Goal: Understand process/instructions: Learn about a topic

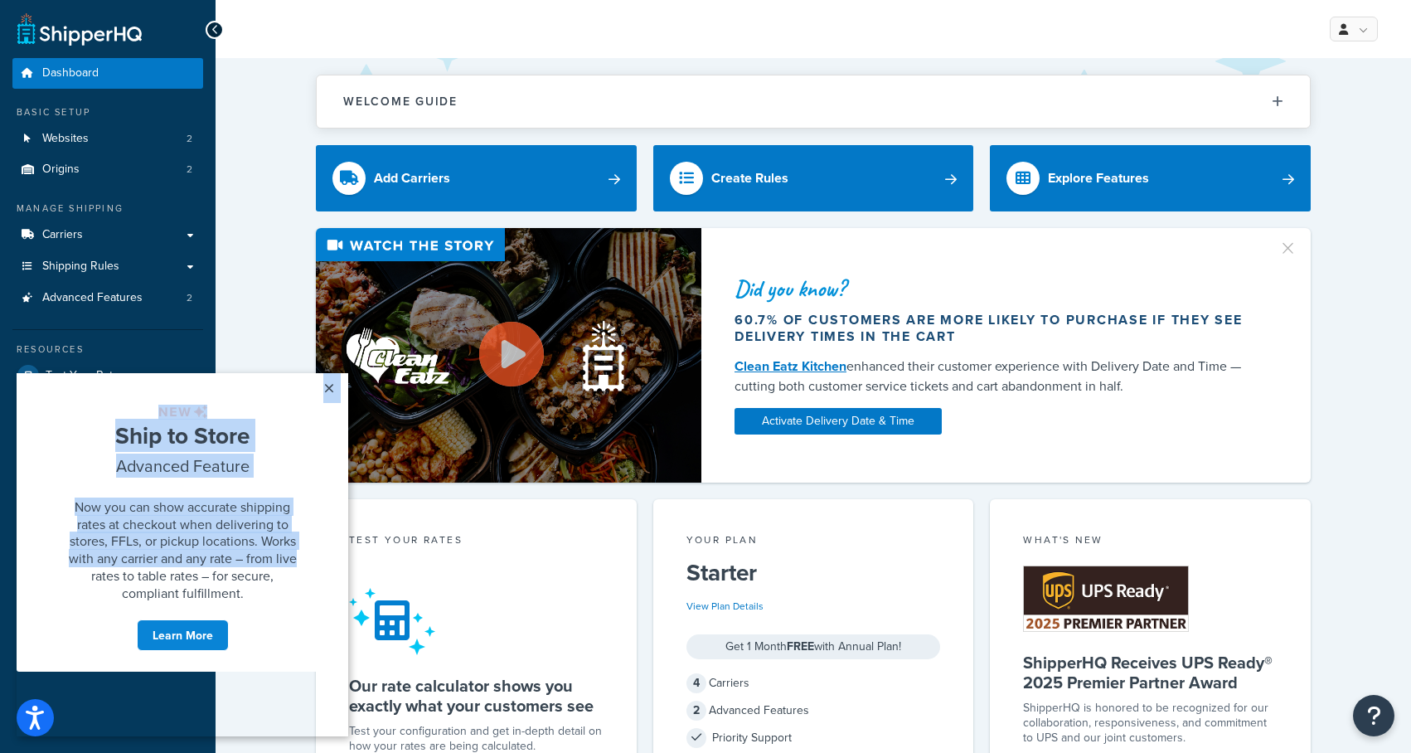
drag, startPoint x: 328, startPoint y: 382, endPoint x: 298, endPoint y: 627, distance: 246.4
click at [301, 620] on modal-container "× Ship to Store Advanced Feature Now you can show accurate shipping rates at ch…" at bounding box center [183, 522] width 332 height 299
click at [187, 651] on link "Learn More" at bounding box center [183, 635] width 92 height 32
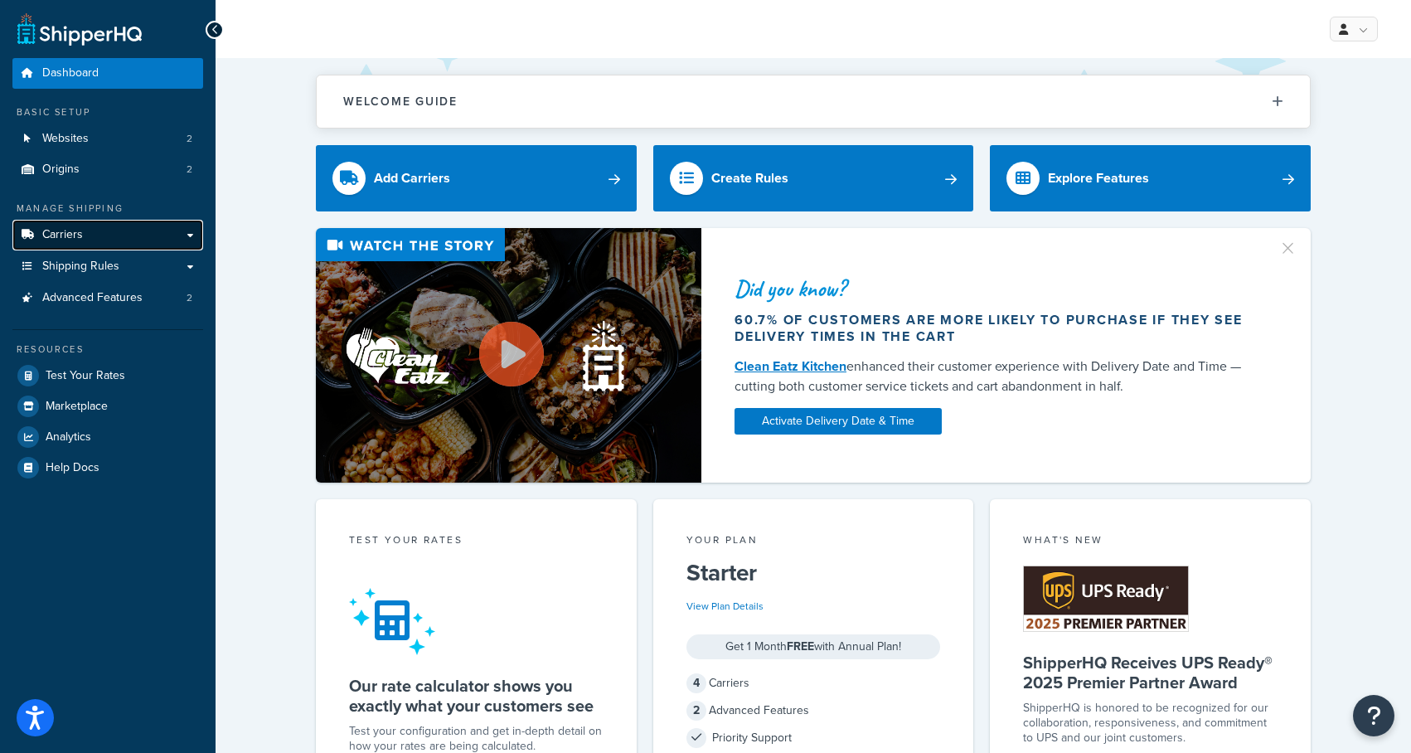
click at [87, 240] on link "Carriers" at bounding box center [107, 235] width 191 height 31
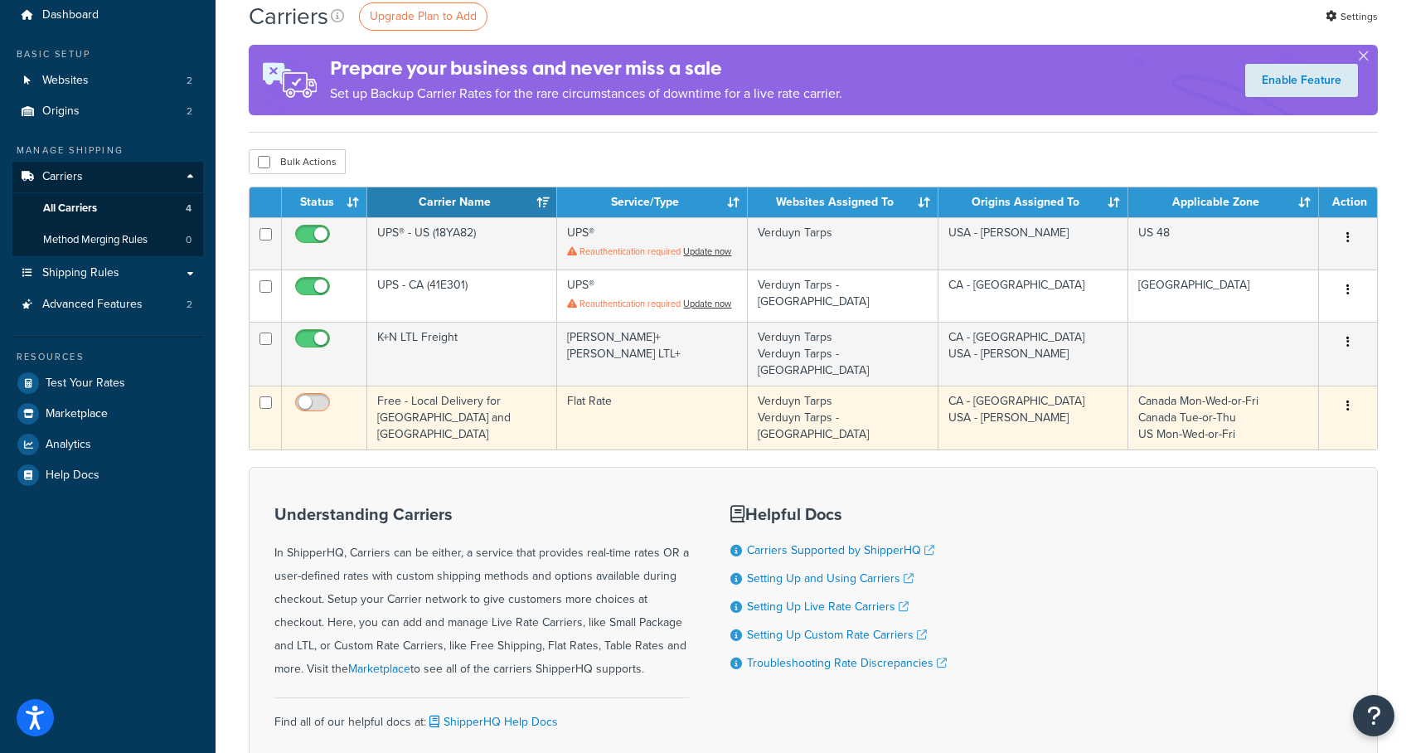
scroll to position [73, 0]
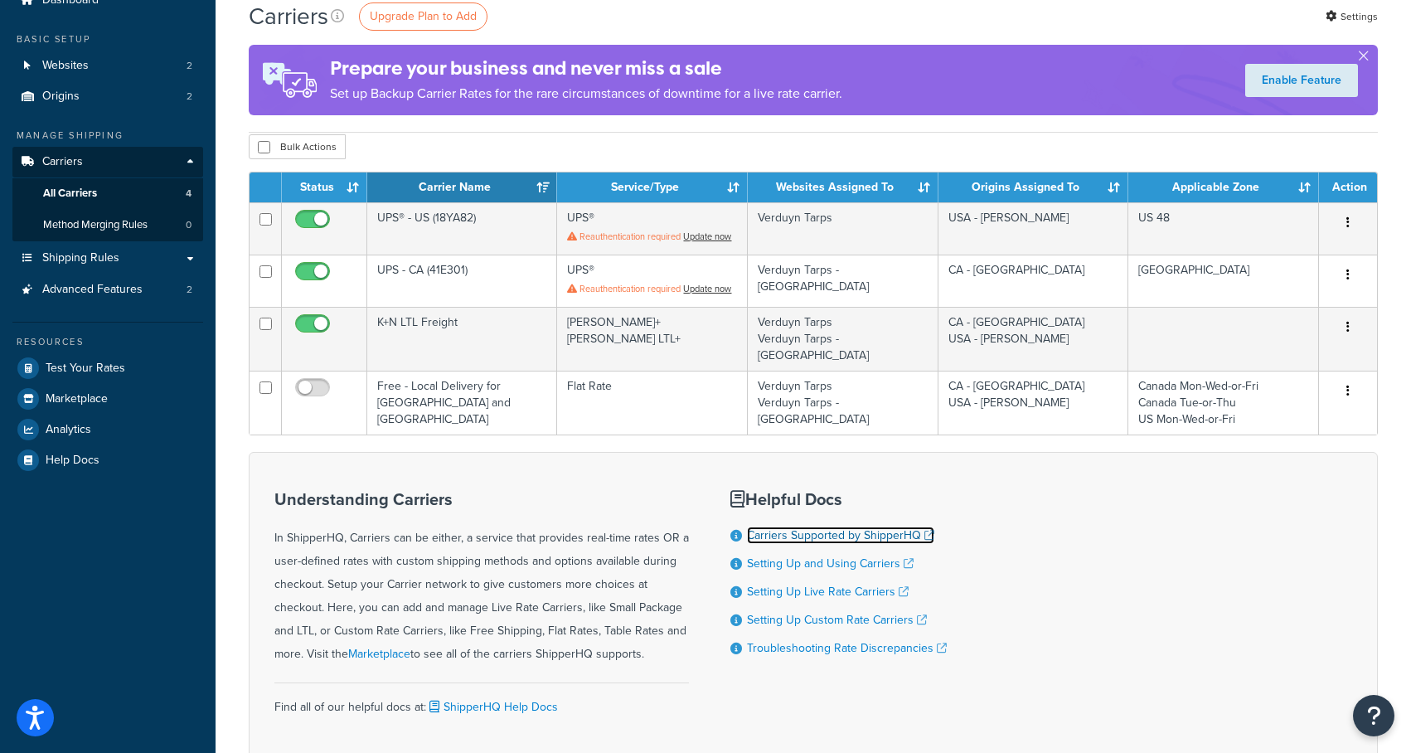
click at [839, 527] on link "Carriers Supported by ShipperHQ" at bounding box center [840, 535] width 187 height 17
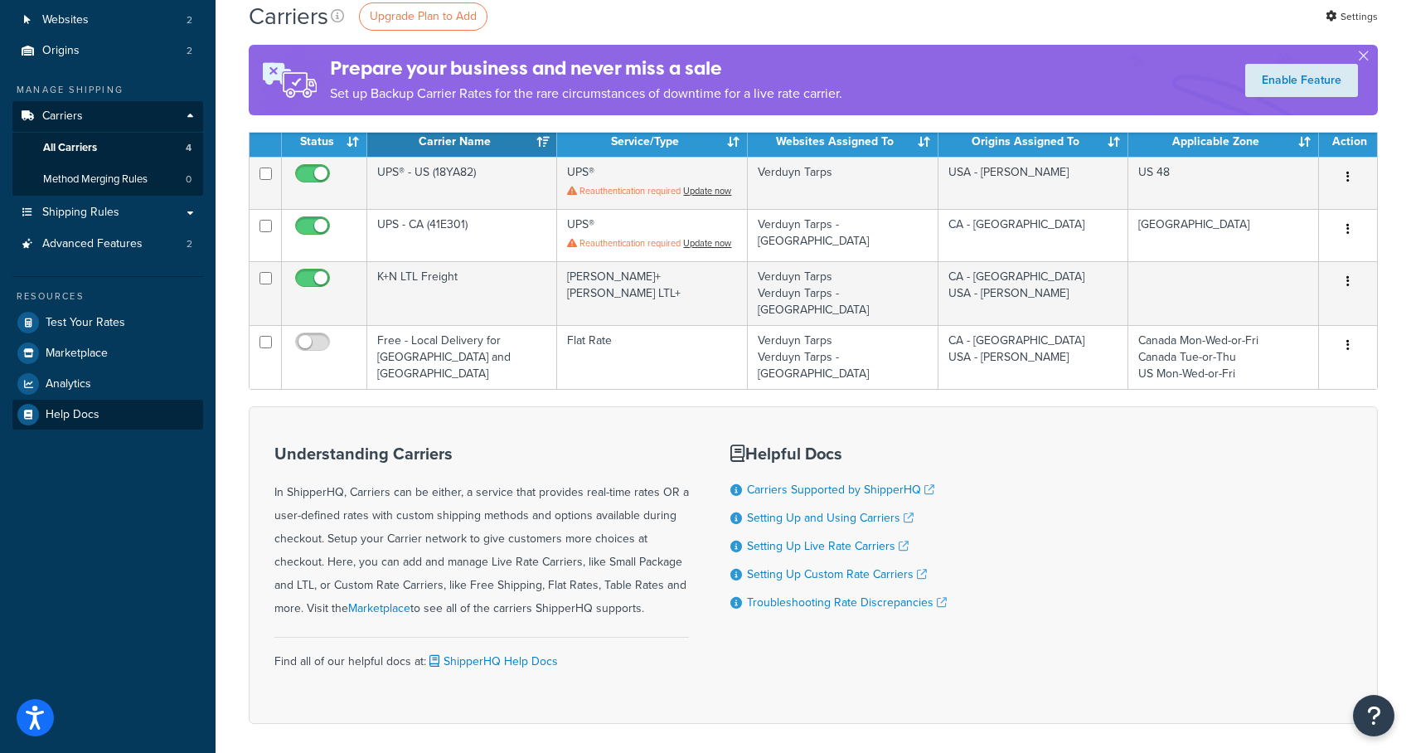
scroll to position [119, 0]
click at [192, 210] on link "Shipping Rules" at bounding box center [107, 212] width 191 height 31
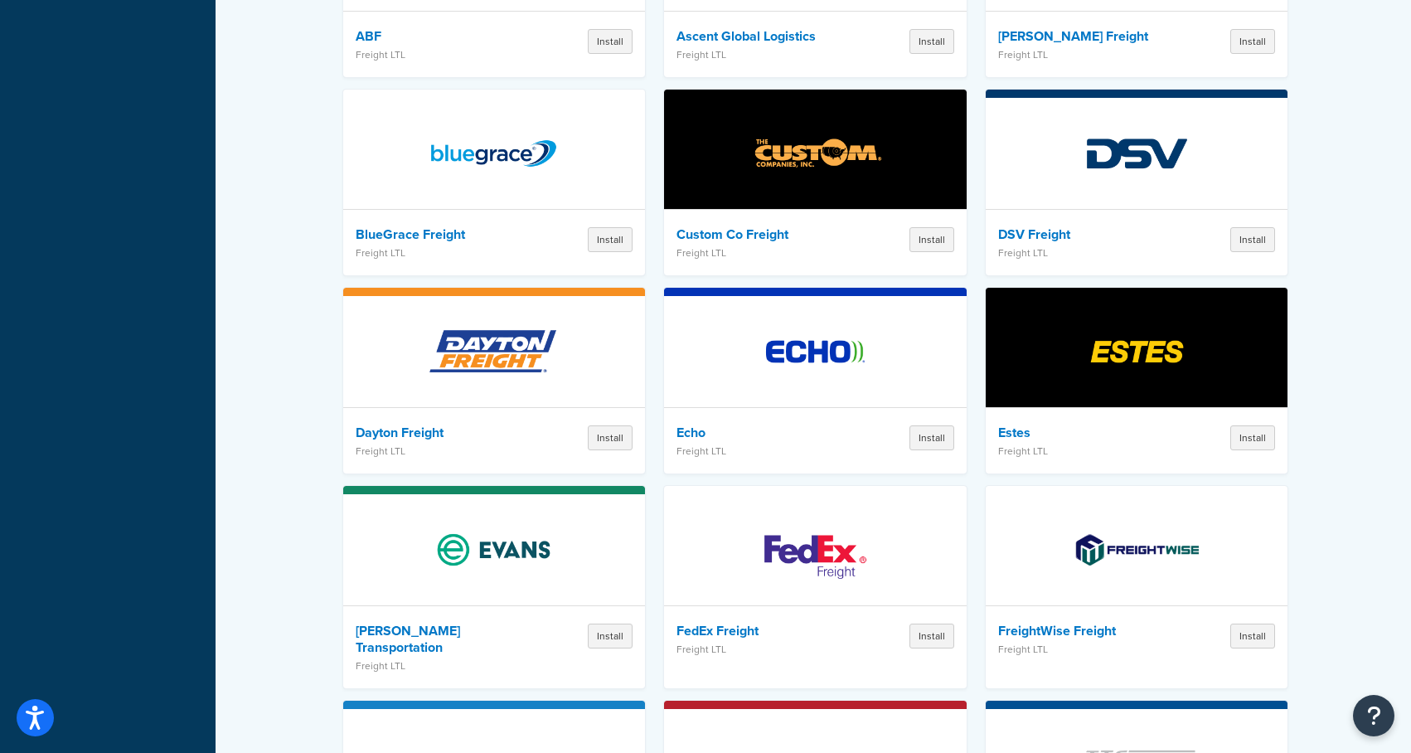
scroll to position [2688, 0]
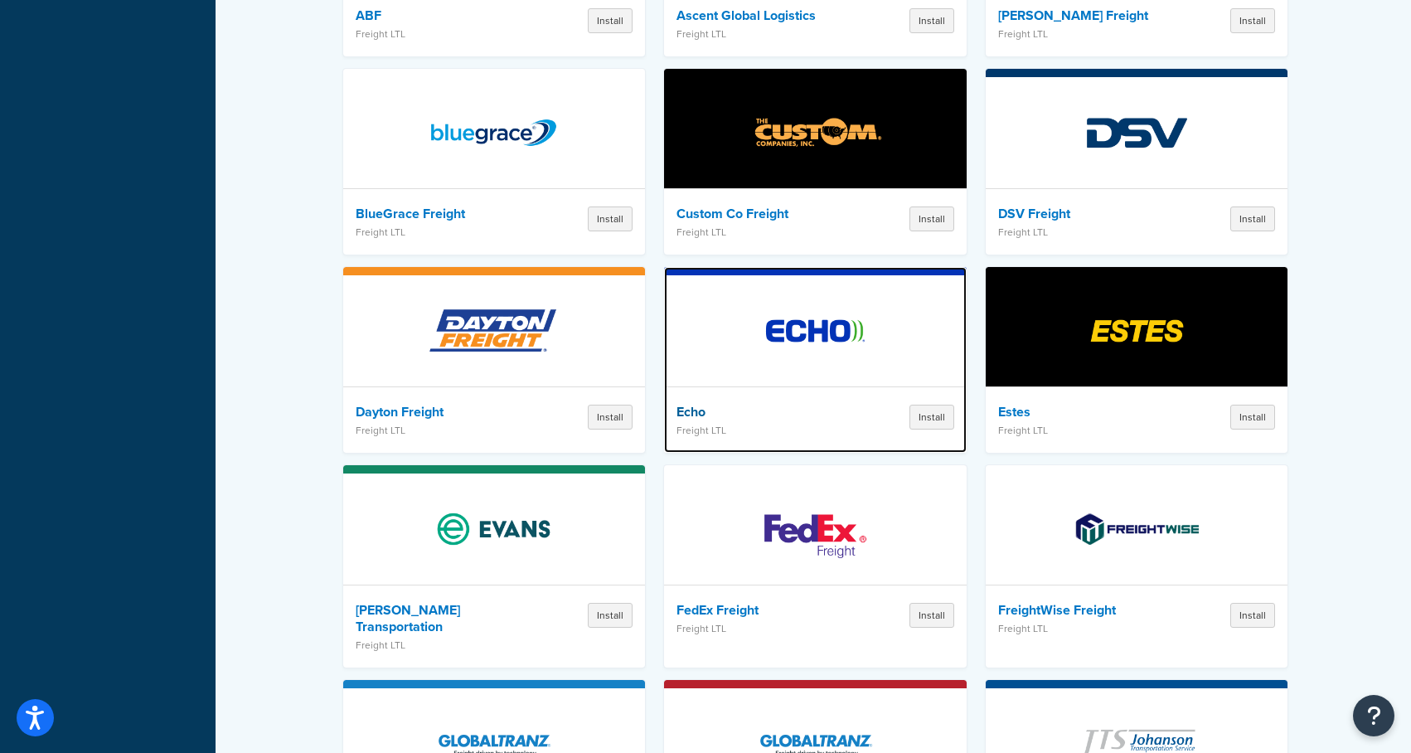
click at [806, 318] on img at bounding box center [815, 331] width 145 height 116
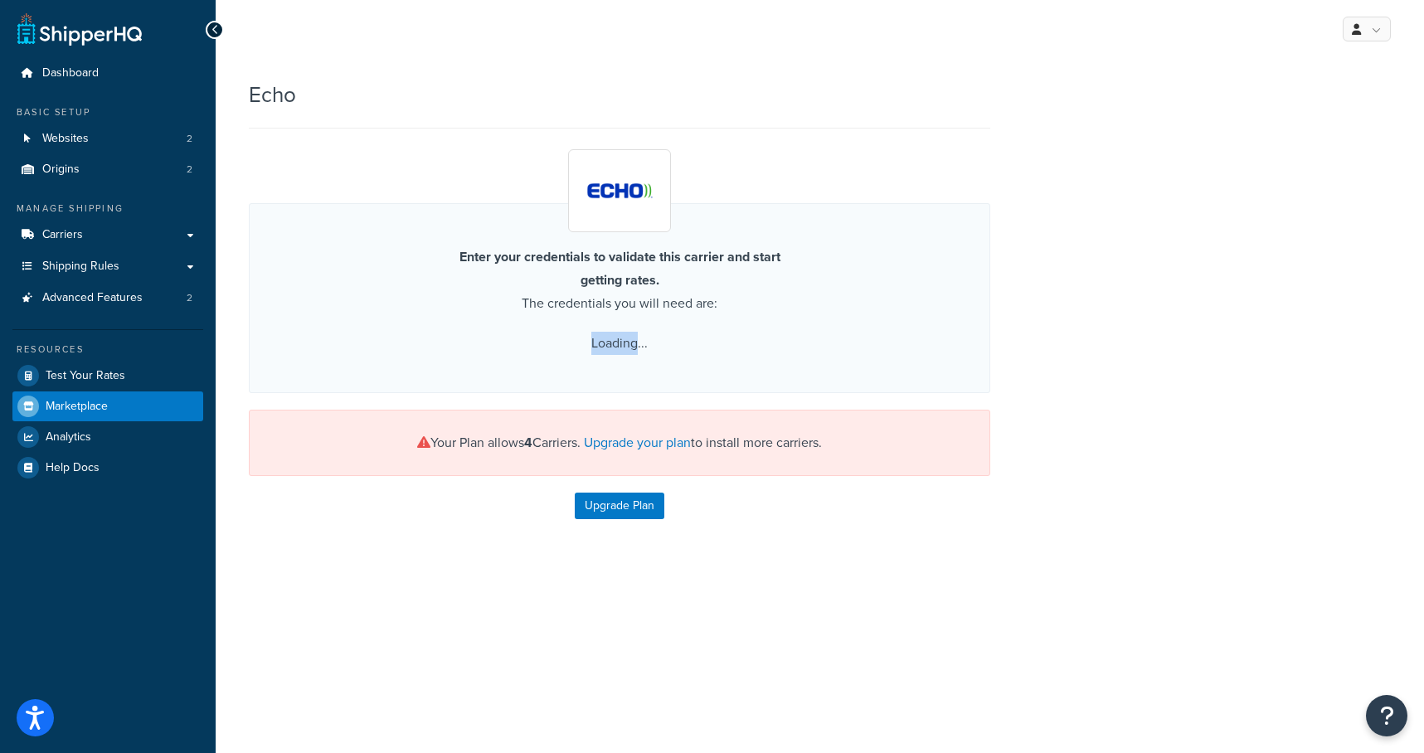
click at [806, 318] on div "Enter your credentials to validate this carrier and start getting rates. The cr…" at bounding box center [619, 298] width 741 height 190
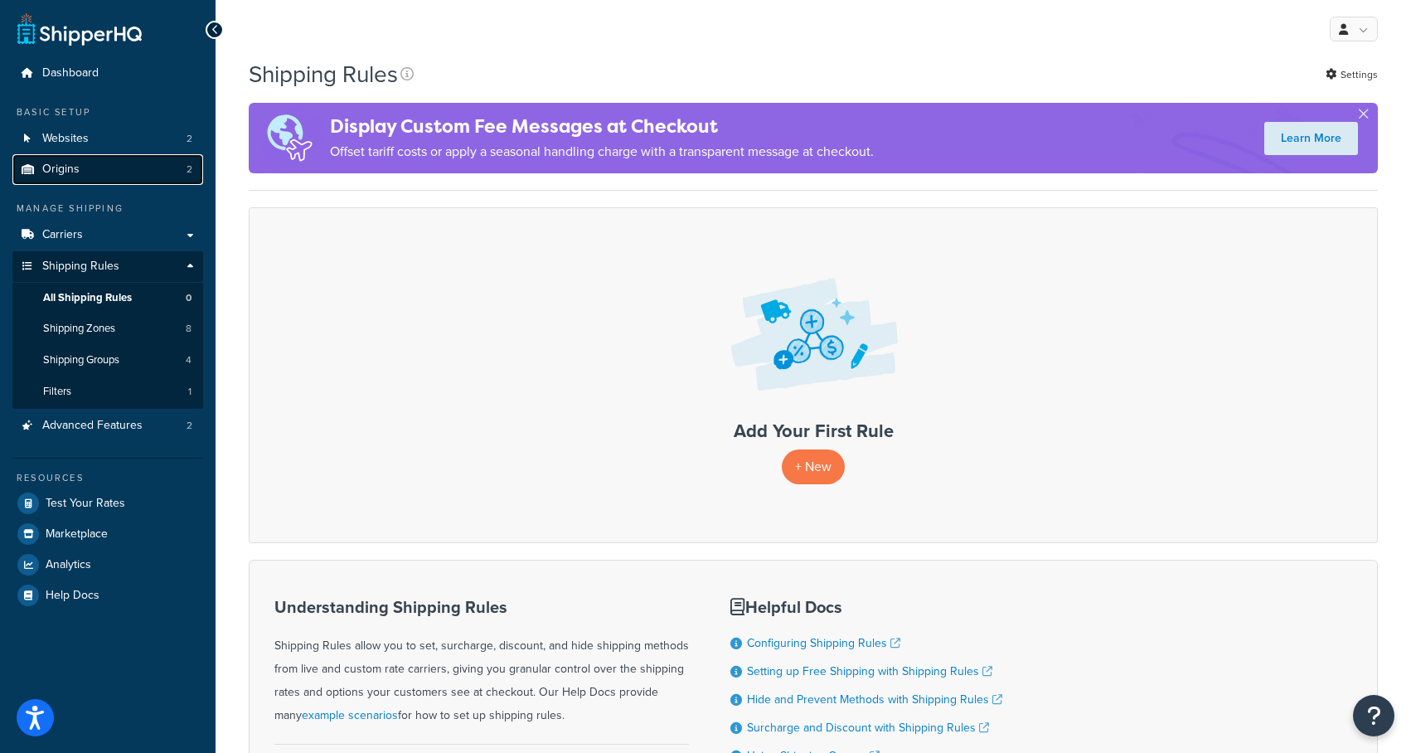
click at [79, 156] on link "Origins 2" at bounding box center [107, 169] width 191 height 31
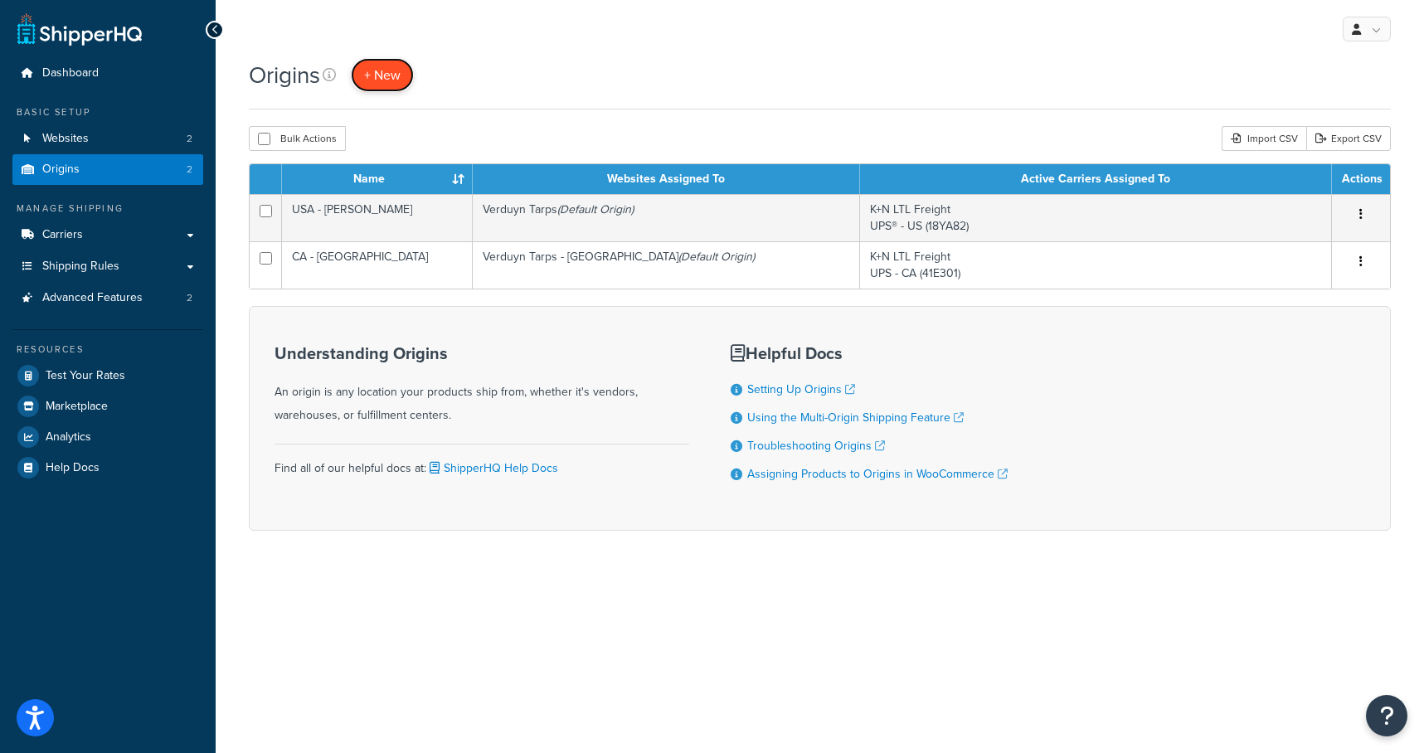
click at [410, 75] on link "+ New" at bounding box center [382, 75] width 63 height 34
click at [328, 75] on icon at bounding box center [329, 74] width 13 height 13
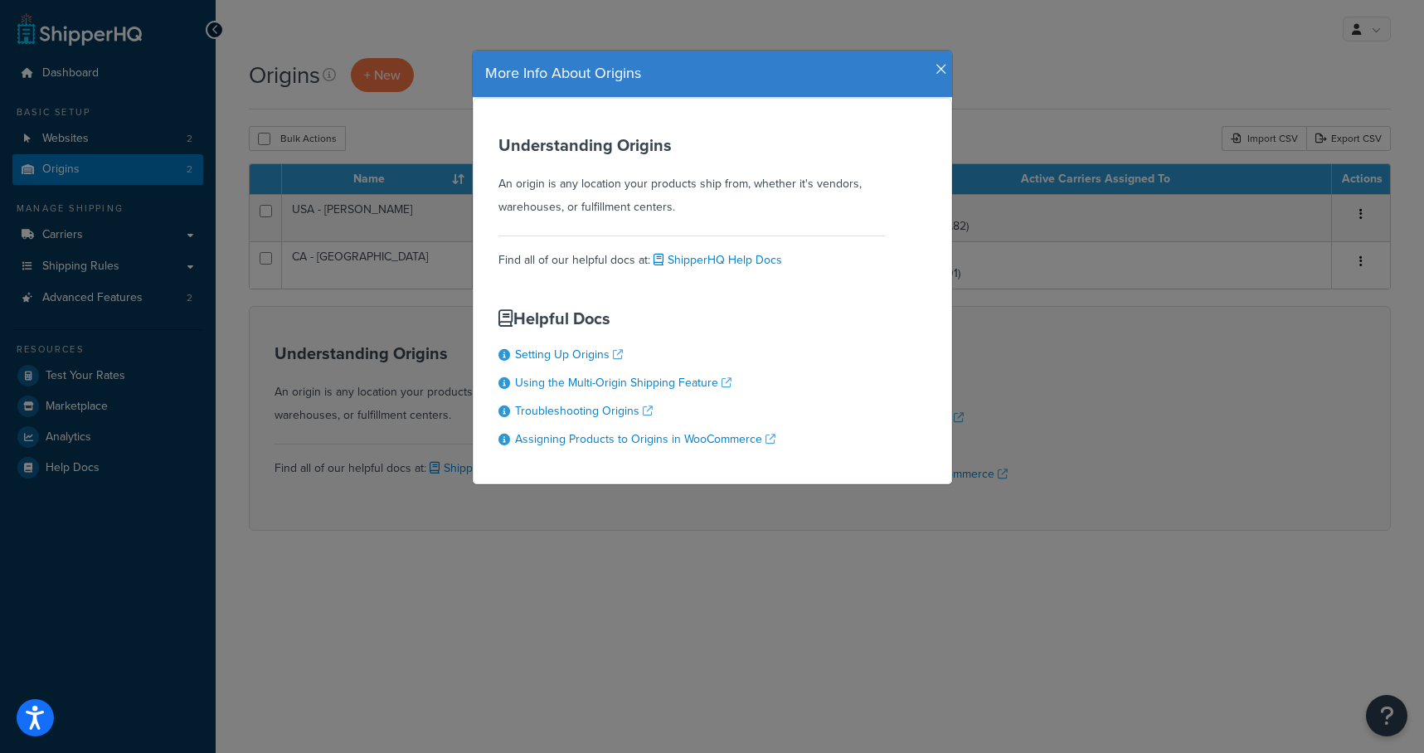
click at [435, 30] on div "More Info About Origins Understanding Origins An origin is any location your pr…" at bounding box center [712, 376] width 1424 height 753
click at [937, 65] on icon "button" at bounding box center [941, 69] width 12 height 15
